Goal: Obtain resource: Download file/media

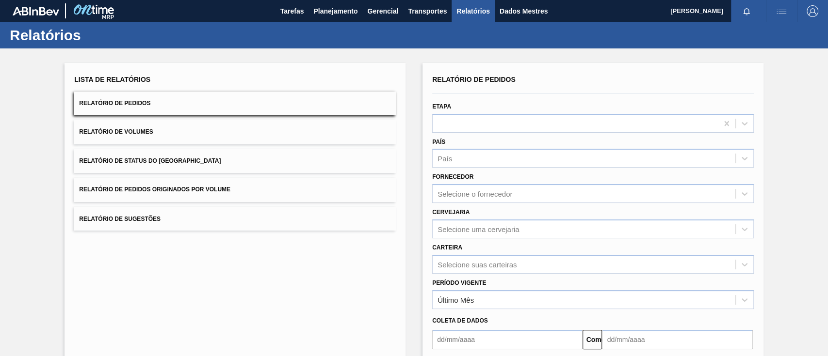
click at [309, 191] on button "Relatório de Pedidos Originados por Volume" at bounding box center [234, 190] width 321 height 24
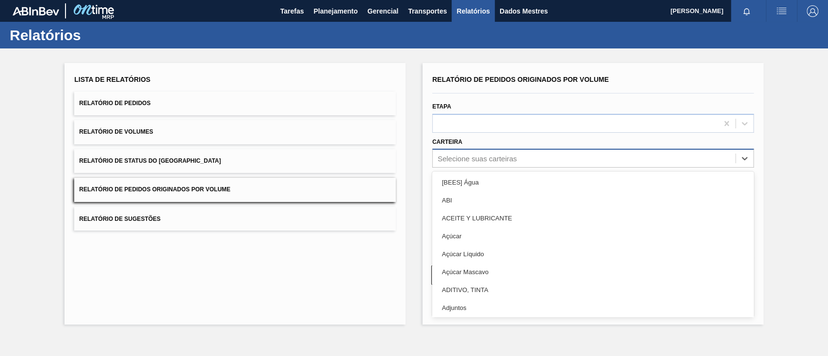
click at [492, 153] on div "Selecione suas carteiras" at bounding box center [583, 159] width 303 height 14
type input "gar"
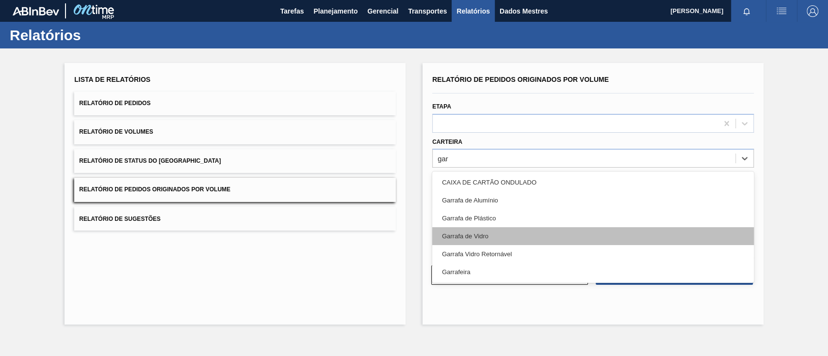
click at [473, 235] on font "Garrafa de Vidro" at bounding box center [465, 236] width 47 height 7
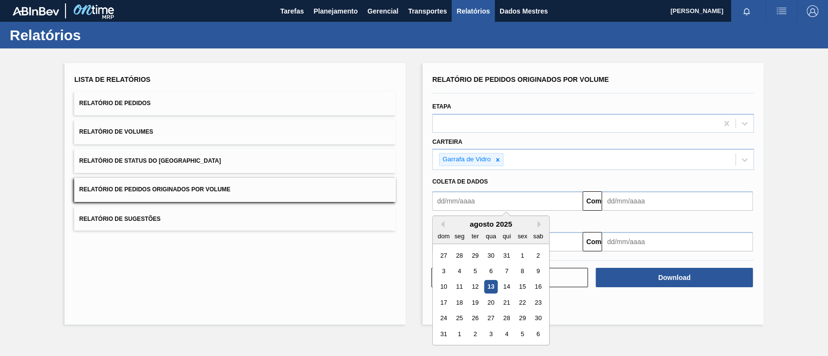
click at [460, 197] on input "text" at bounding box center [507, 200] width 150 height 19
click at [519, 254] on div "1" at bounding box center [521, 255] width 13 height 13
type input "[DATE]"
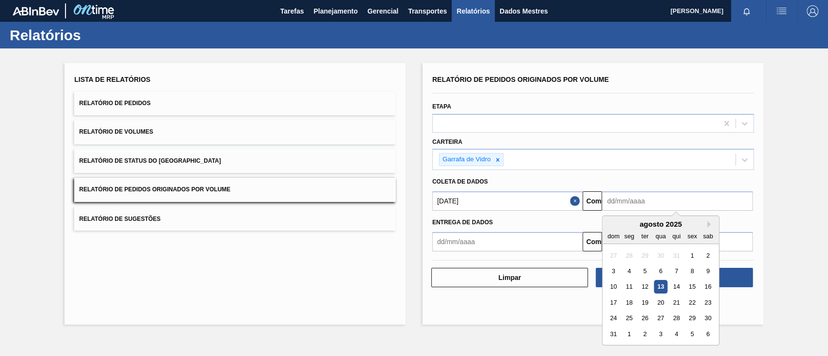
click at [639, 204] on input "text" at bounding box center [677, 200] width 150 height 19
click at [679, 284] on font "14" at bounding box center [676, 287] width 7 height 7
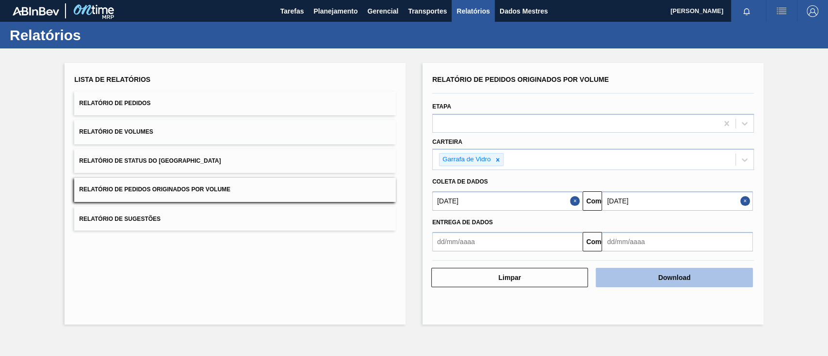
click at [694, 275] on button "Download" at bounding box center [673, 277] width 157 height 19
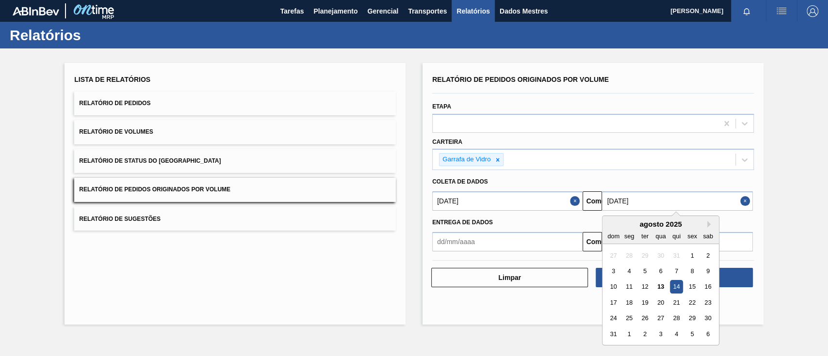
click at [641, 202] on input "[DATE]" at bounding box center [677, 200] width 150 height 19
click at [641, 302] on font "19" at bounding box center [644, 302] width 7 height 7
type input "[DATE]"
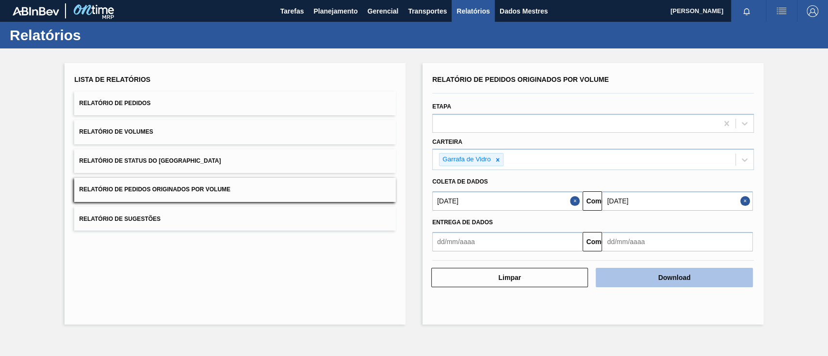
click at [664, 283] on button "Download" at bounding box center [673, 277] width 157 height 19
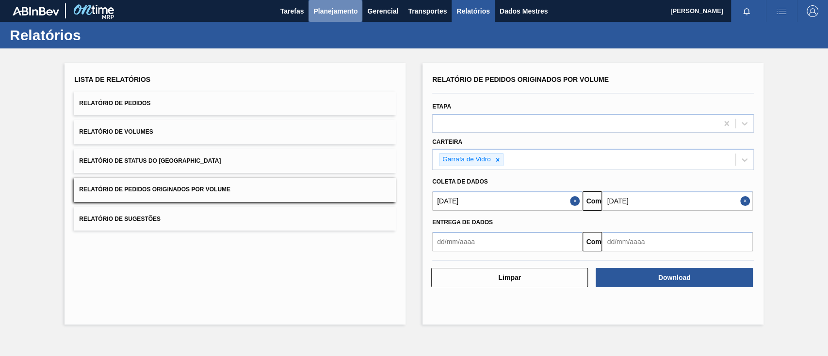
click at [319, 10] on font "Planejamento" at bounding box center [335, 11] width 44 height 8
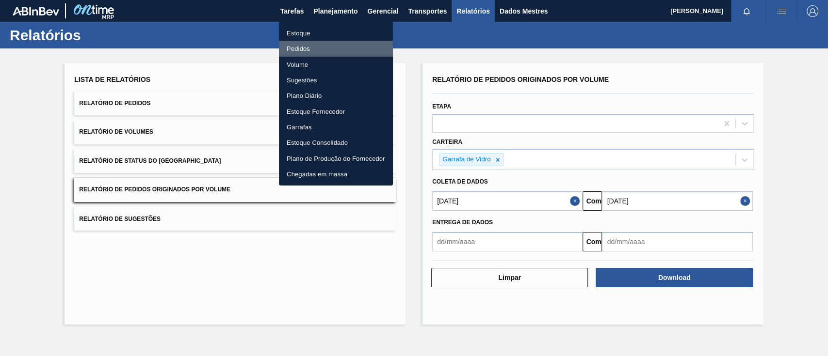
click at [305, 47] on font "Pedidos" at bounding box center [298, 48] width 23 height 7
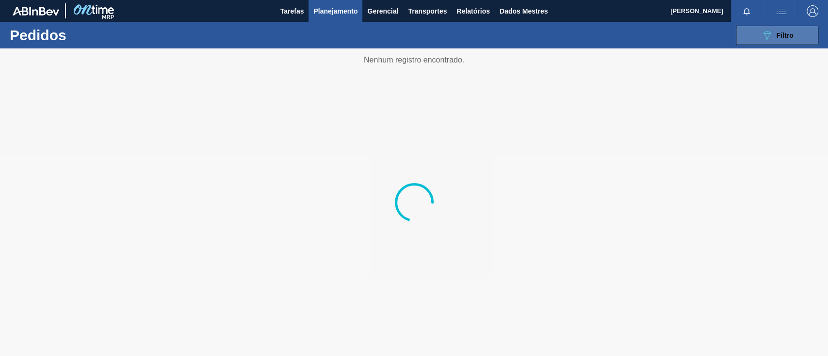
drag, startPoint x: 769, startPoint y: 32, endPoint x: 760, endPoint y: 38, distance: 10.8
click at [770, 32] on icon "089F7B8B-B2A5-4AFE-B5C0-19BA573D28AC" at bounding box center [767, 36] width 12 height 12
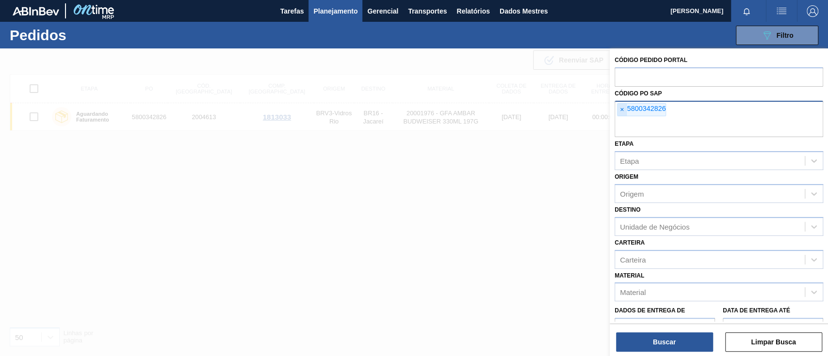
click at [621, 113] on font "×" at bounding box center [622, 110] width 4 height 8
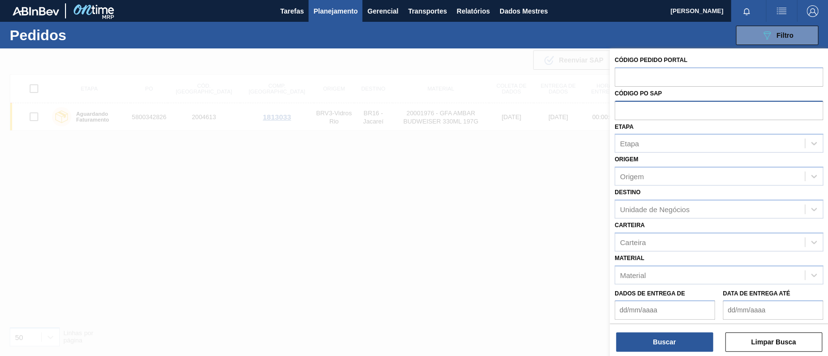
paste input "text"
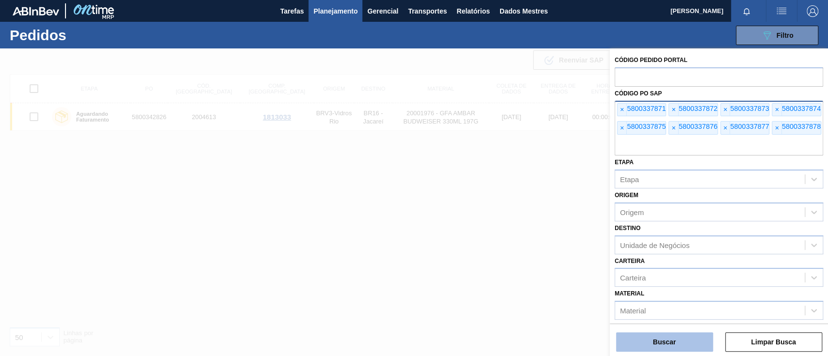
click at [675, 336] on button "Buscar" at bounding box center [664, 342] width 97 height 19
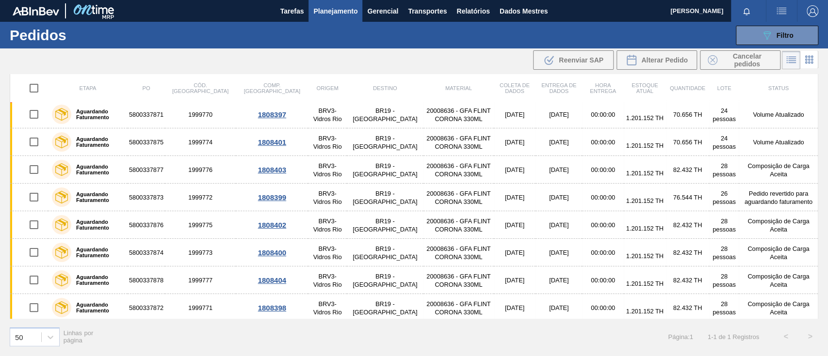
scroll to position [4, 0]
